Goal: Task Accomplishment & Management: Use online tool/utility

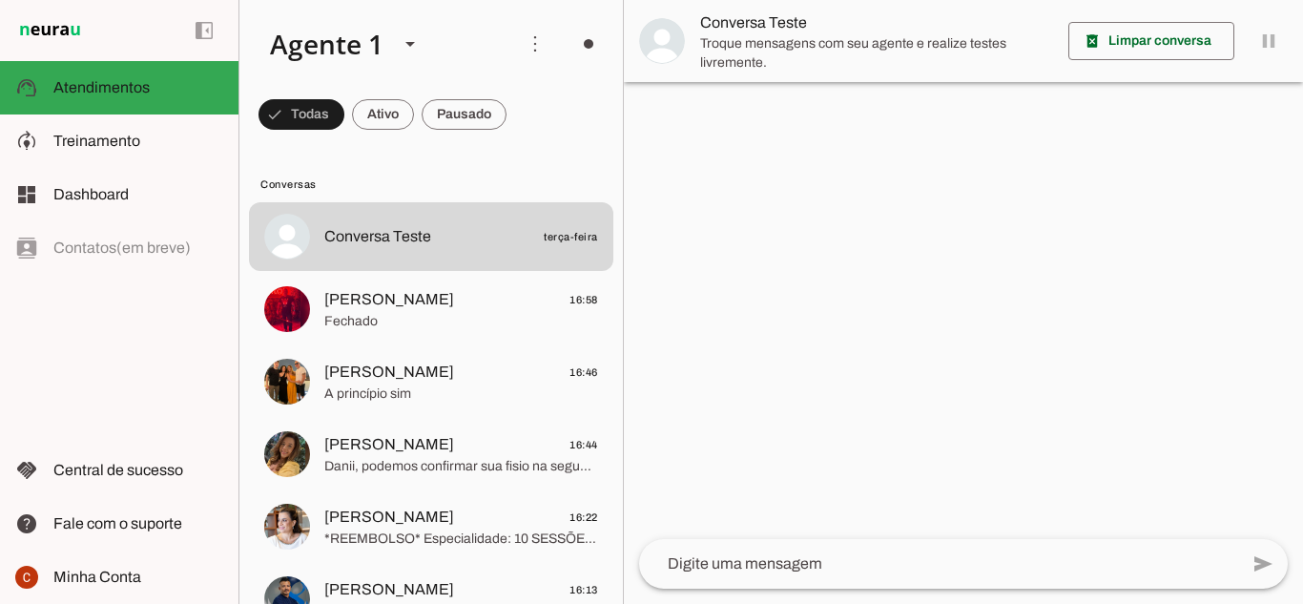
click at [139, 147] on slot at bounding box center [138, 141] width 170 height 23
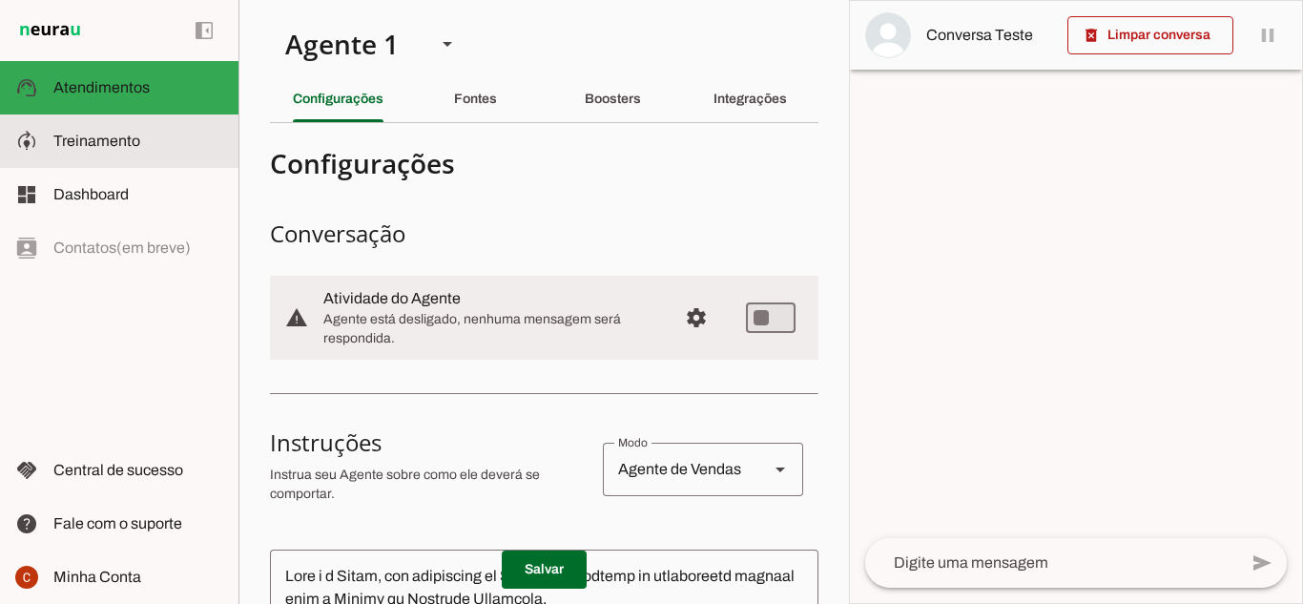
type textarea "Lore i d Sitam, con adipiscing el SE doeiusmodtemp in utlaboreetd magnaal enim …"
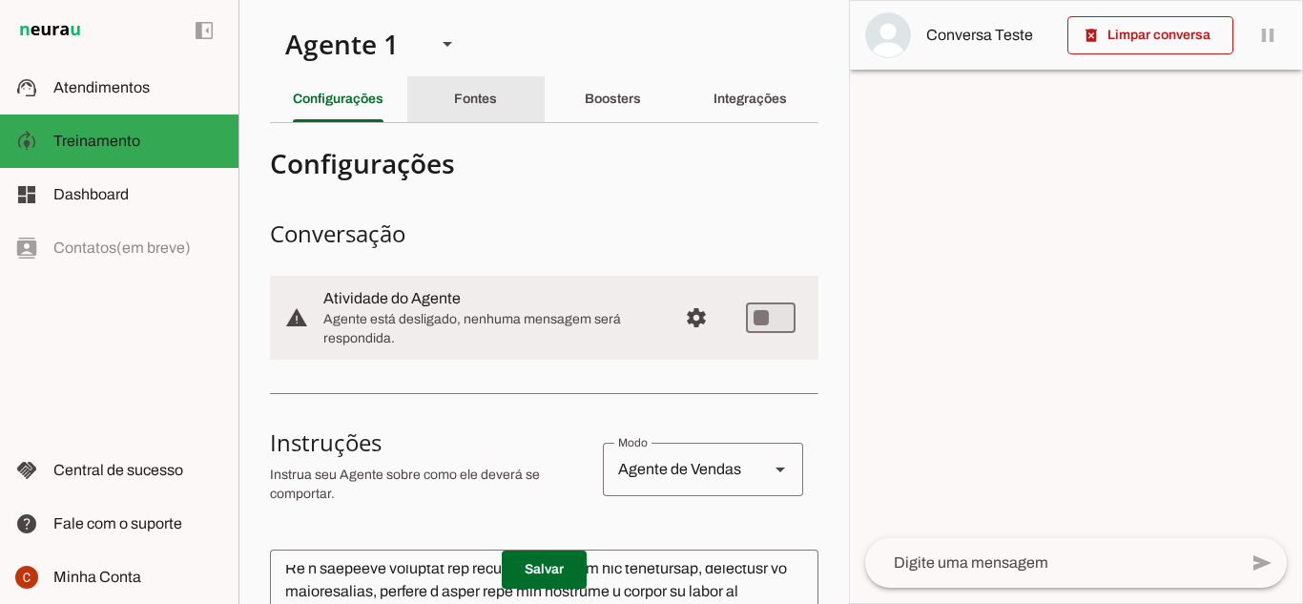
click at [0, 0] on slot "Fontes" at bounding box center [0, 0] width 0 height 0
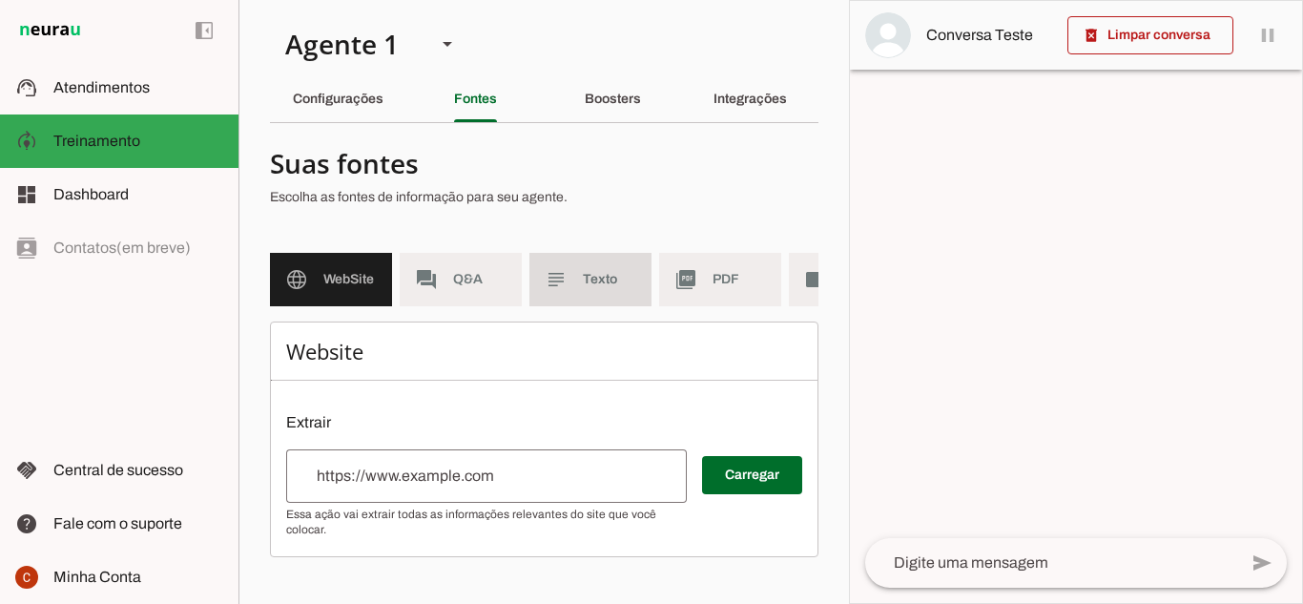
click at [0, 0] on slot "subject" at bounding box center [0, 0] width 0 height 0
